Goal: Information Seeking & Learning: Find specific fact

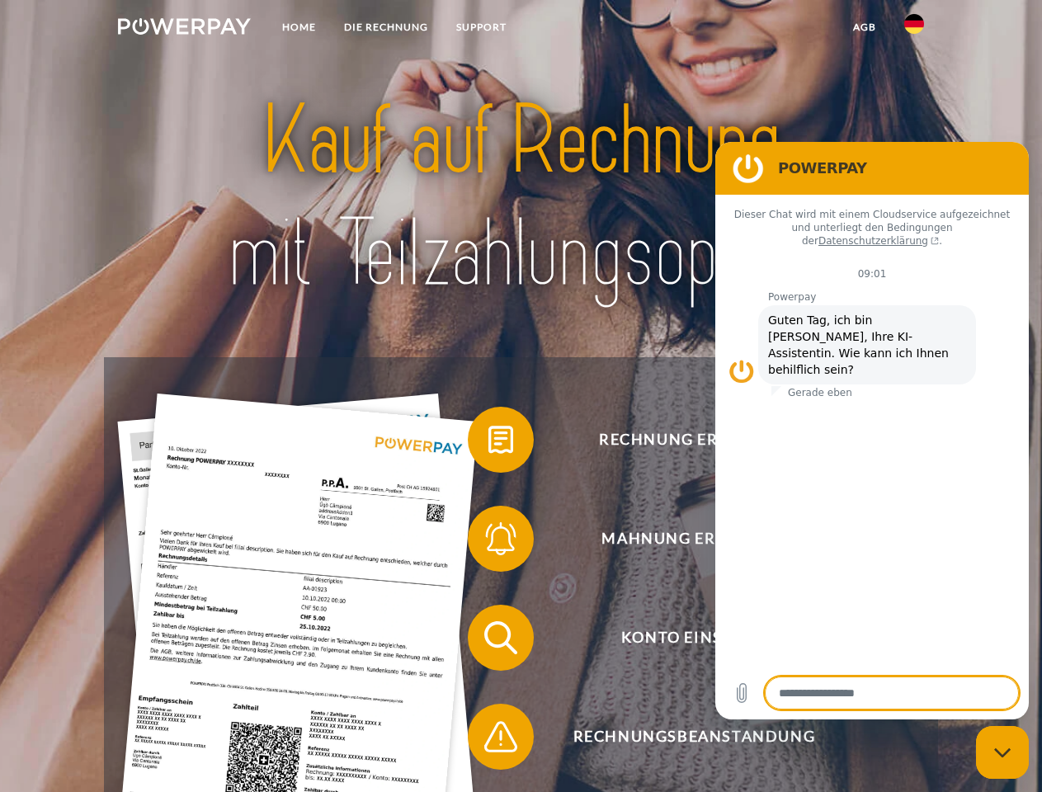
click at [184, 29] on img at bounding box center [184, 26] width 133 height 17
click at [915, 29] on img at bounding box center [915, 24] width 20 height 20
click at [864, 27] on link "agb" at bounding box center [864, 27] width 51 height 30
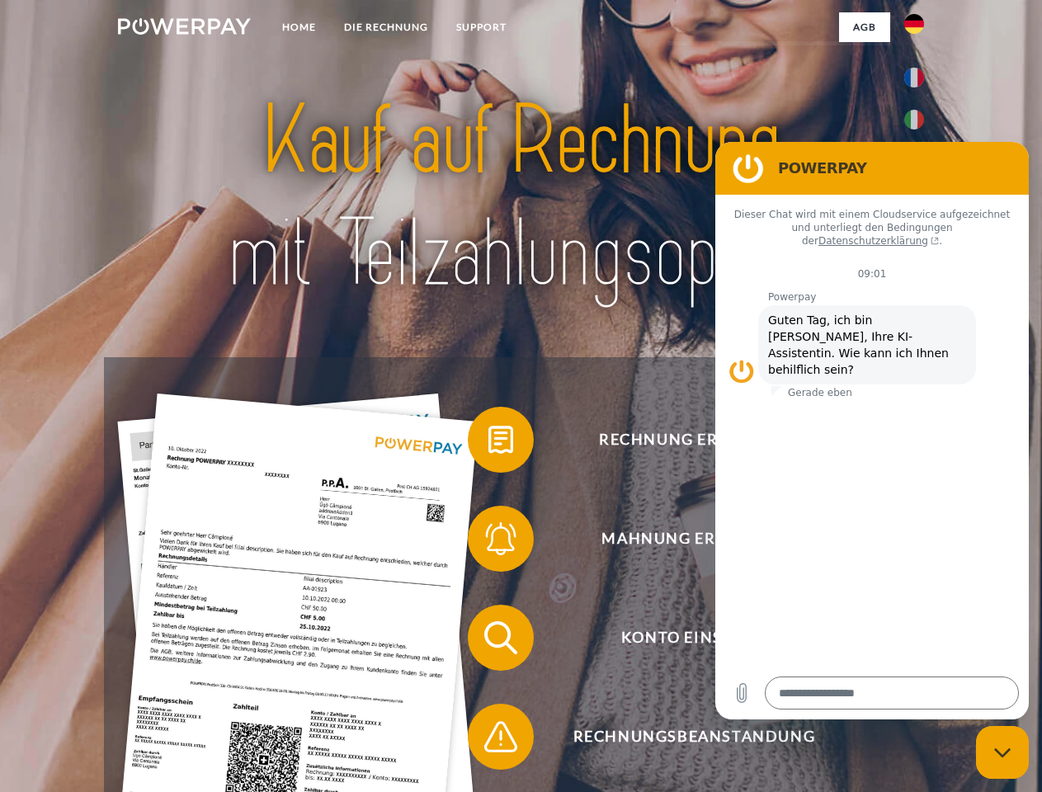
click at [489, 443] on span at bounding box center [476, 440] width 83 height 83
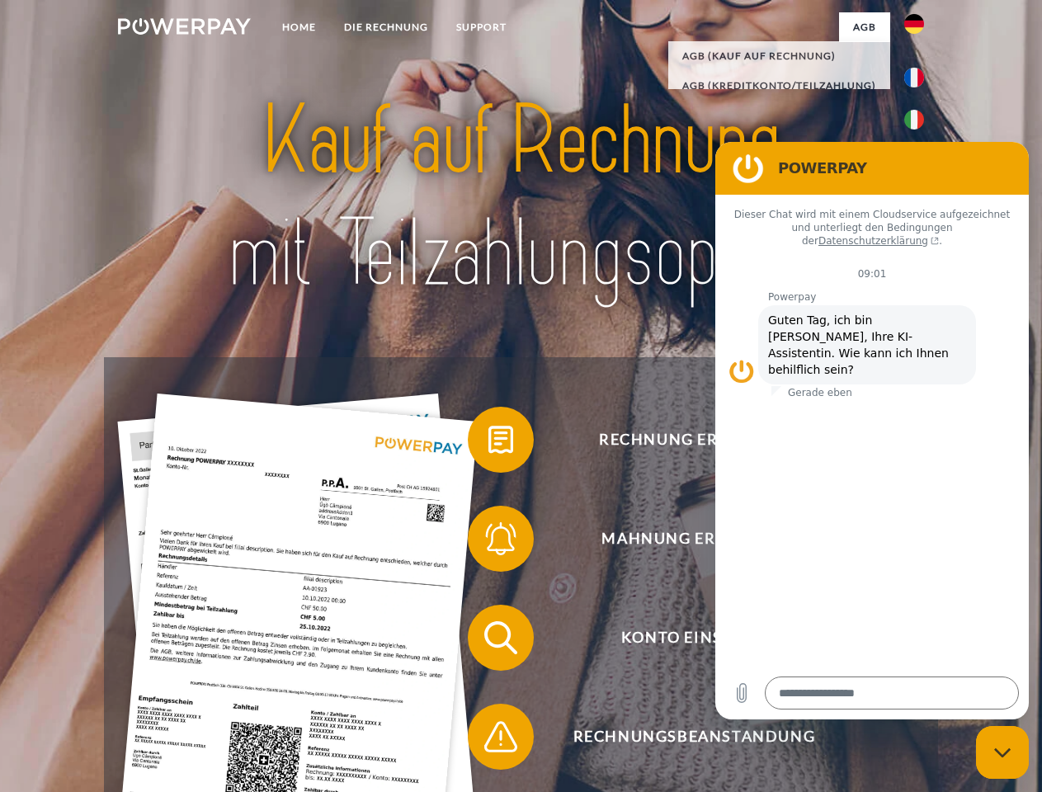
click at [489, 542] on span at bounding box center [476, 539] width 83 height 83
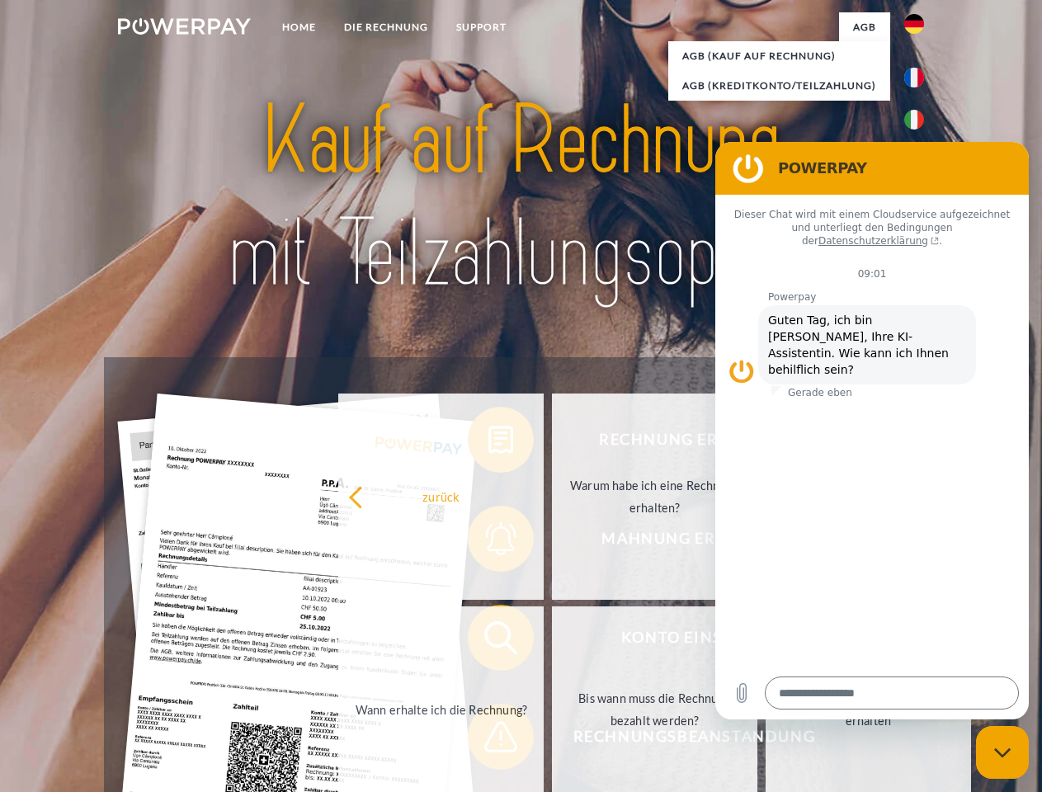
click at [552, 641] on link "Bis wann muss die Rechnung bezahlt werden?" at bounding box center [655, 710] width 206 height 206
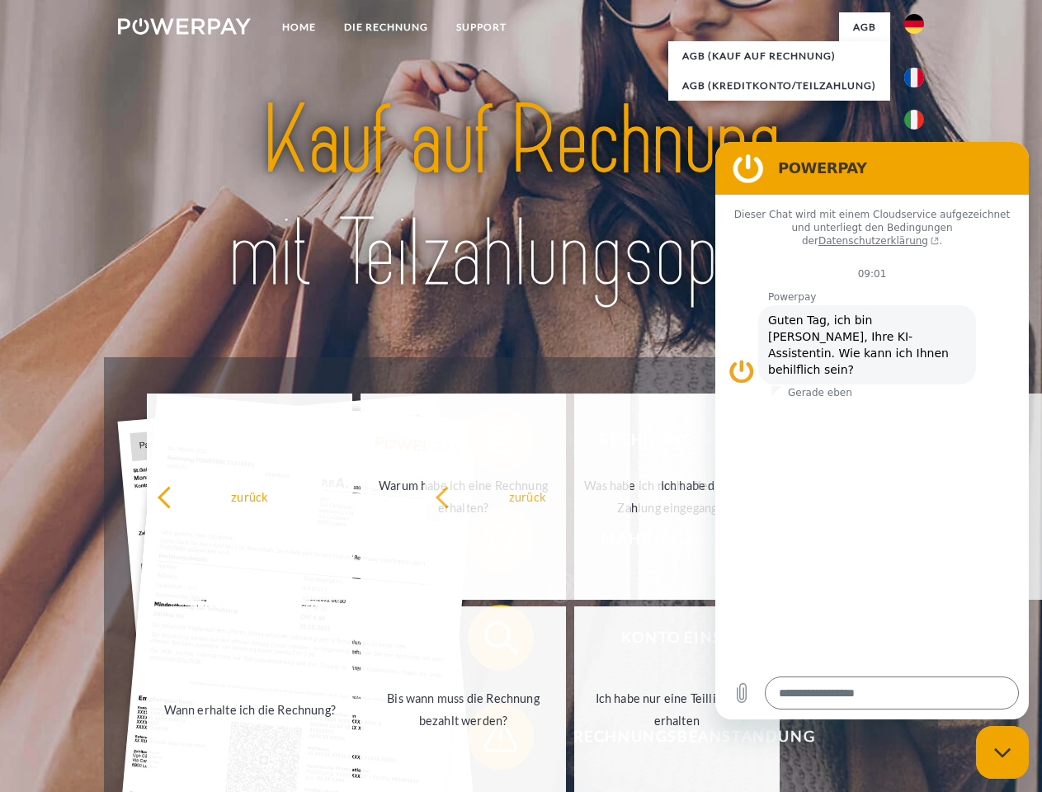
click at [489, 740] on span at bounding box center [476, 737] width 83 height 83
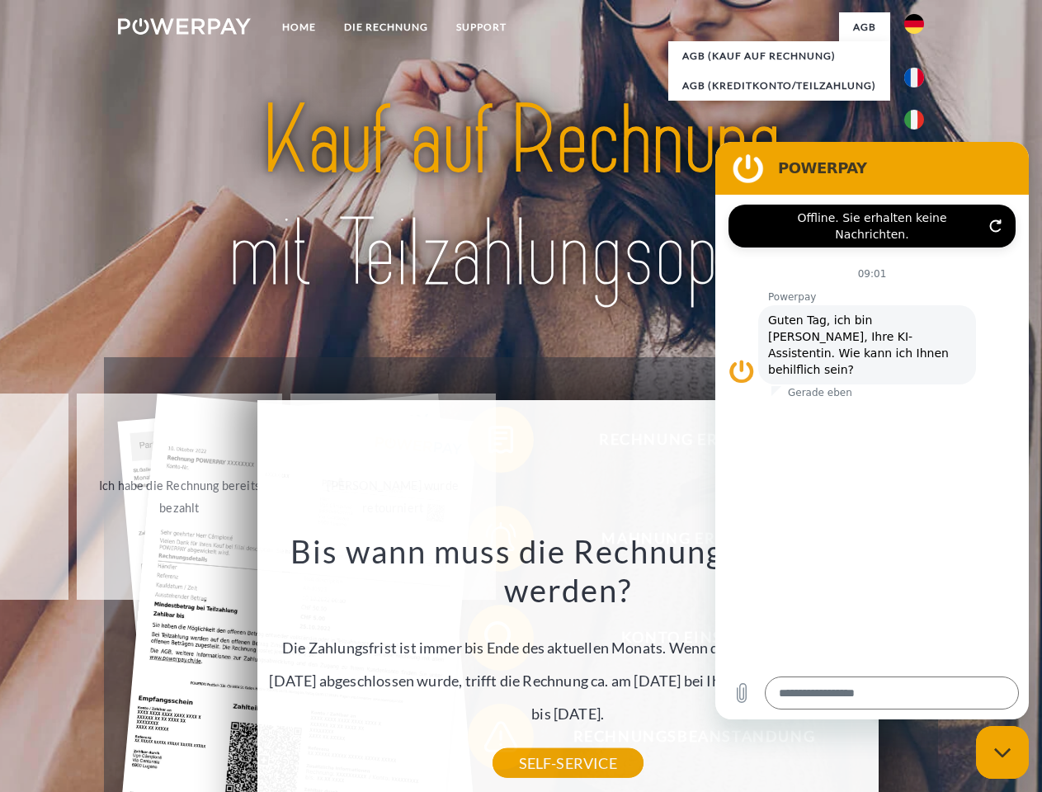
click at [1003, 753] on icon "Messaging-Fenster schließen" at bounding box center [1003, 753] width 17 height 11
type textarea "*"
